Goal: Task Accomplishment & Management: Use online tool/utility

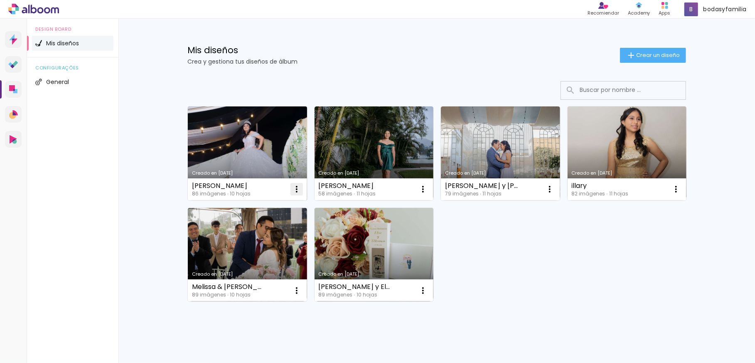
click at [293, 189] on iron-icon at bounding box center [297, 189] width 10 height 10
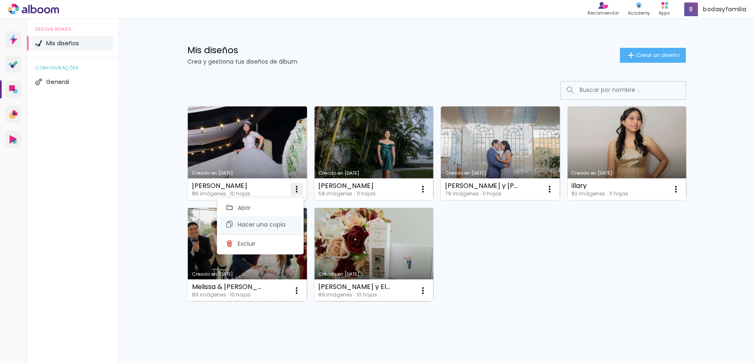
click at [278, 222] on span "Hacer una copia" at bounding box center [262, 225] width 48 height 6
type input "Cópia de [PERSON_NAME]"
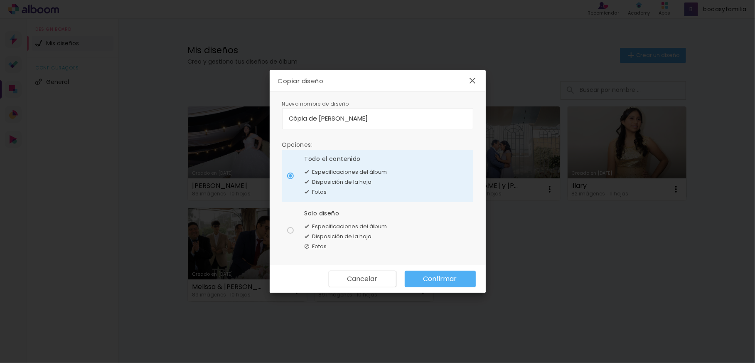
click at [286, 228] on paper-radio-button "Solo diseño Especificaciones del álbum Disposición de la hoja Fotos" at bounding box center [377, 230] width 191 height 52
type paper-radio-button "on"
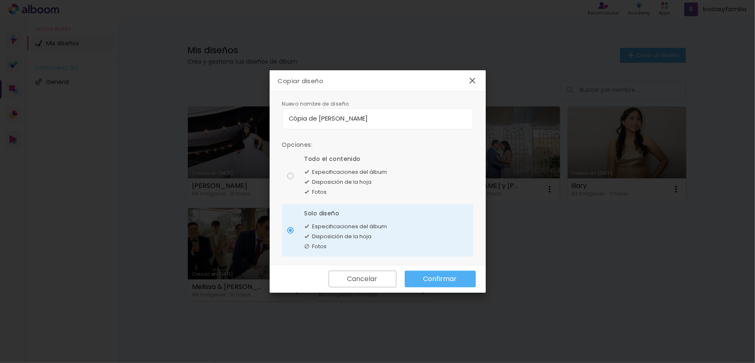
click at [288, 179] on div at bounding box center [290, 176] width 7 height 7
type paper-radio-button "on"
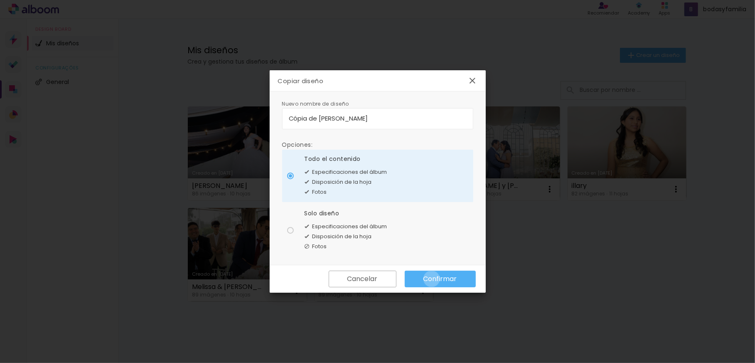
click at [0, 0] on slot "Confirmar" at bounding box center [0, 0] width 0 height 0
